Goal: Information Seeking & Learning: Learn about a topic

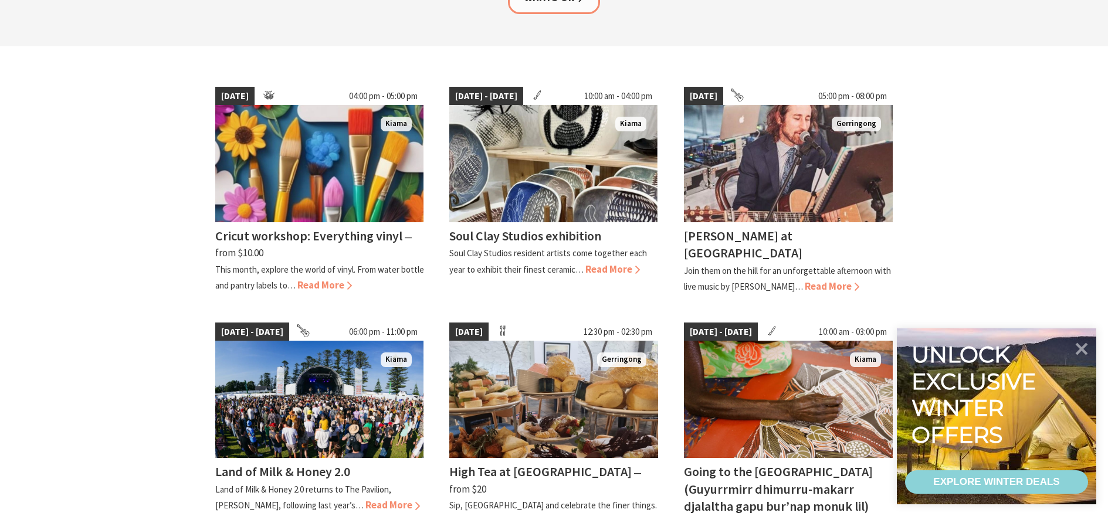
scroll to position [293, 0]
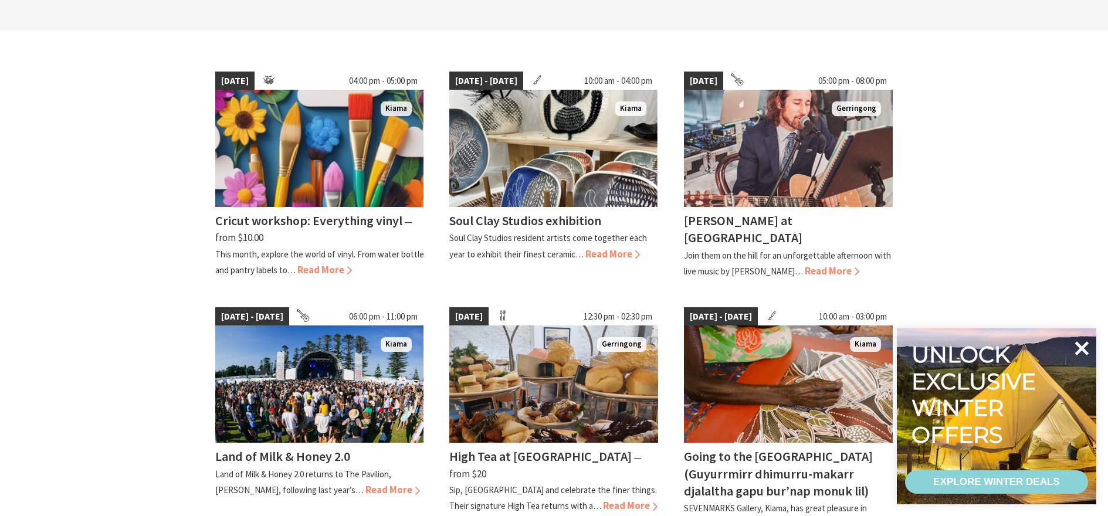
click at [1083, 346] on icon at bounding box center [1082, 348] width 14 height 14
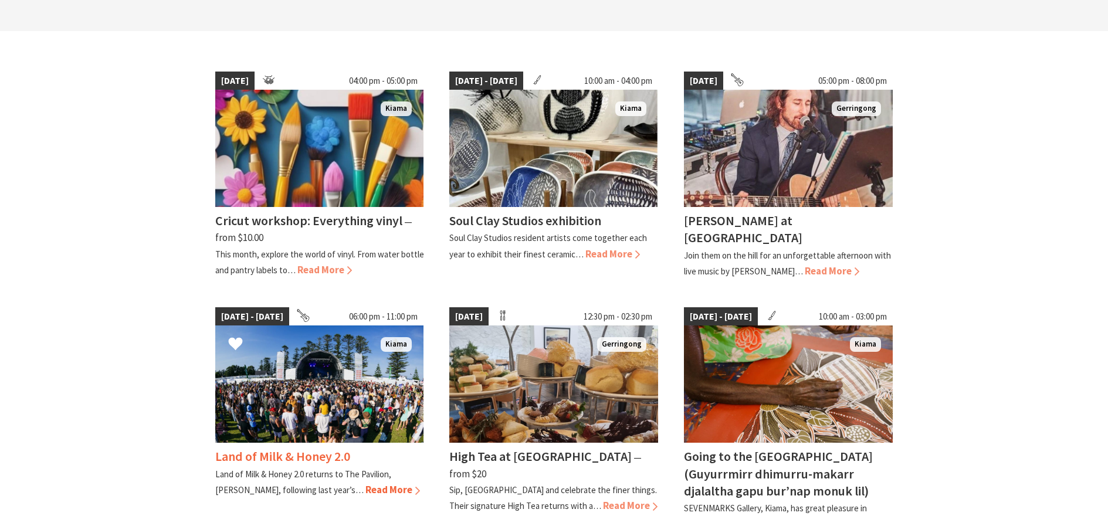
scroll to position [352, 0]
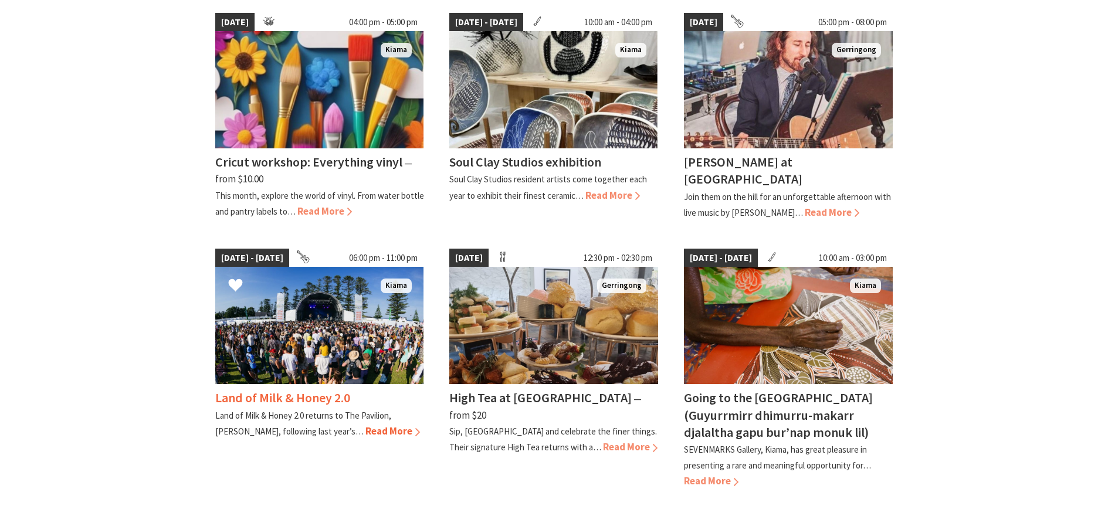
click at [366, 430] on span "Read More" at bounding box center [393, 431] width 55 height 13
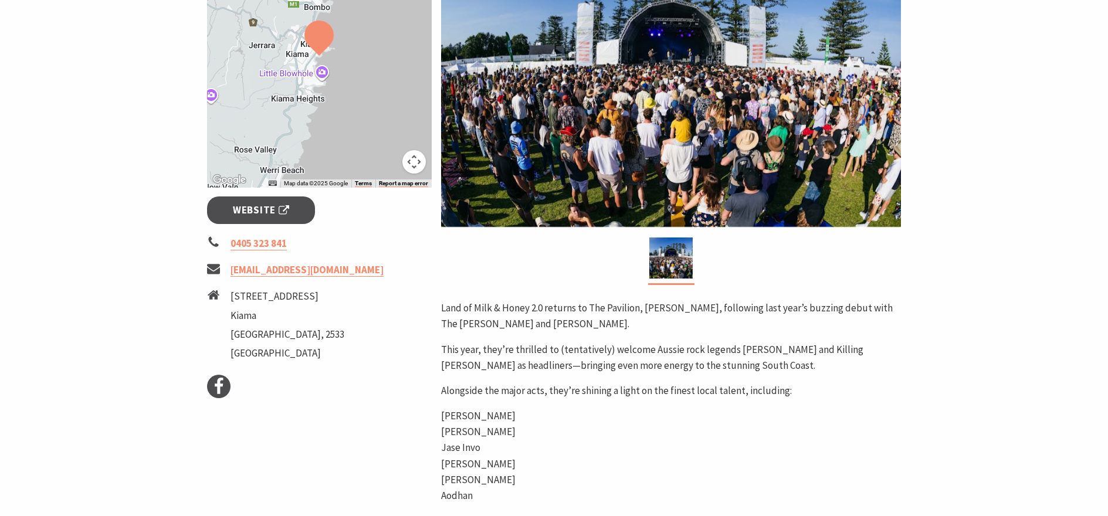
scroll to position [176, 0]
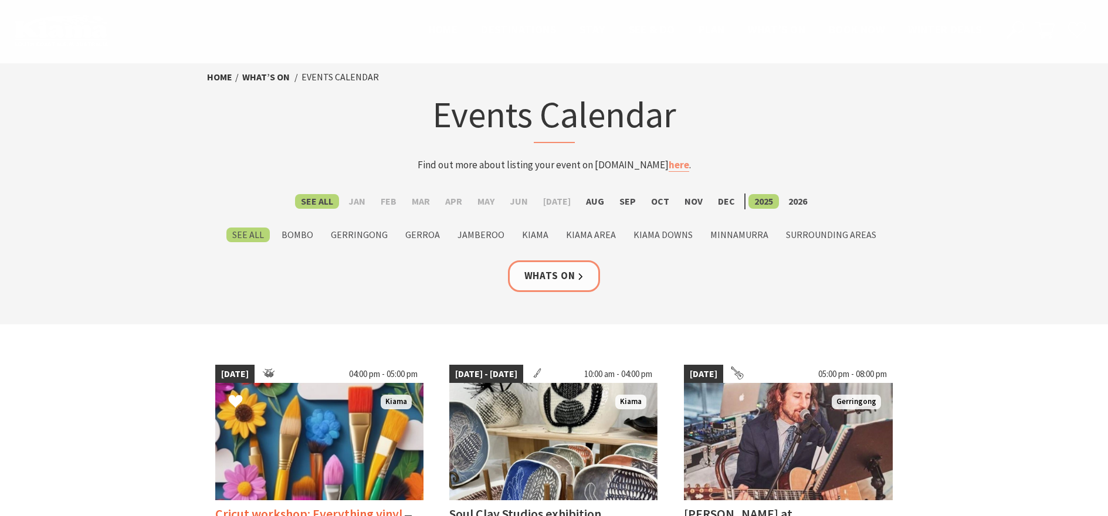
scroll to position [352, 0]
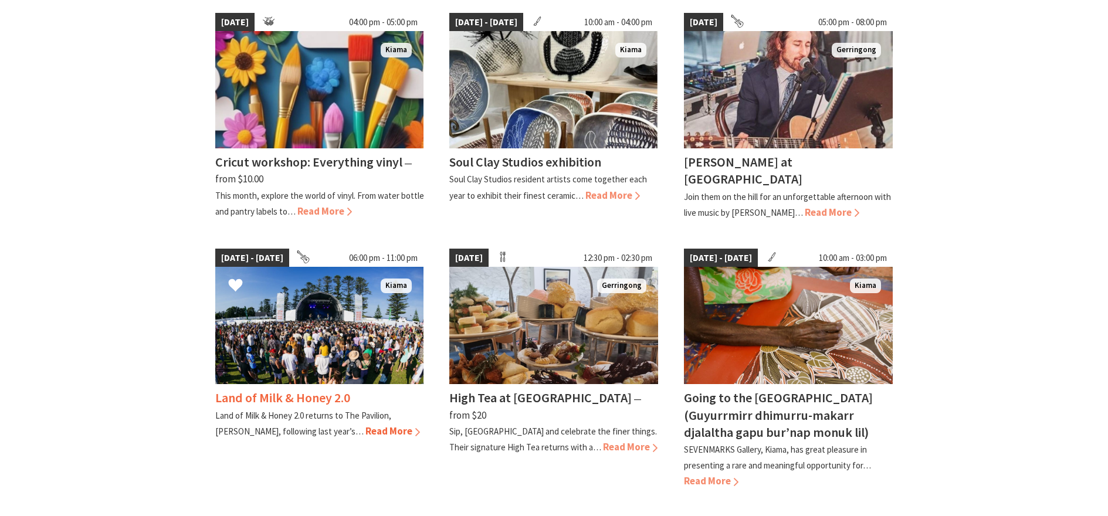
click at [366, 434] on span "Read More" at bounding box center [393, 431] width 55 height 13
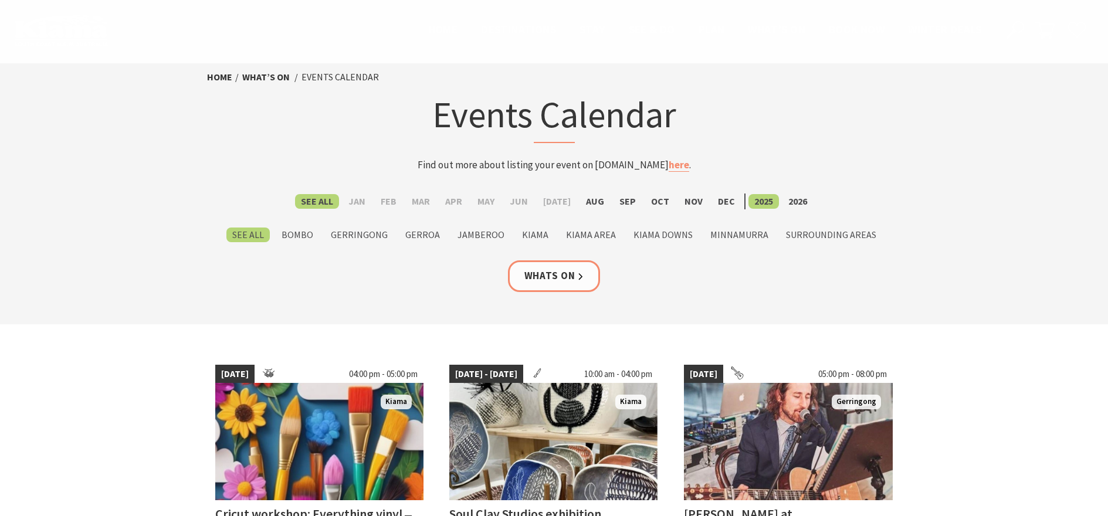
scroll to position [352, 0]
